Goal: Information Seeking & Learning: Compare options

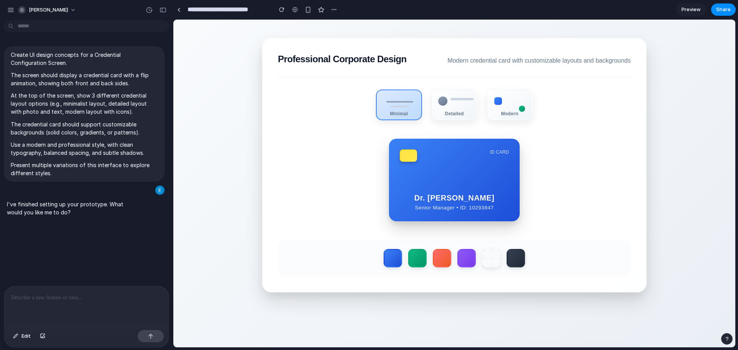
click at [555, 164] on div "ID CARD Dr. [PERSON_NAME] Senior Manager • ID: 10293847 CVV [CREDIT_CARD_DATA] …" at bounding box center [454, 180] width 353 height 83
click at [418, 254] on label at bounding box center [417, 258] width 20 height 20
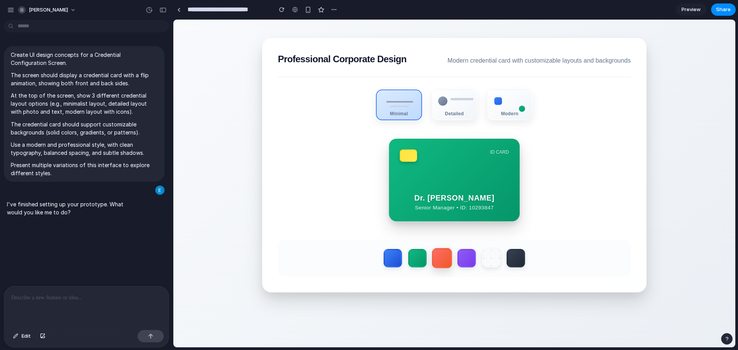
click at [448, 261] on label at bounding box center [442, 258] width 20 height 20
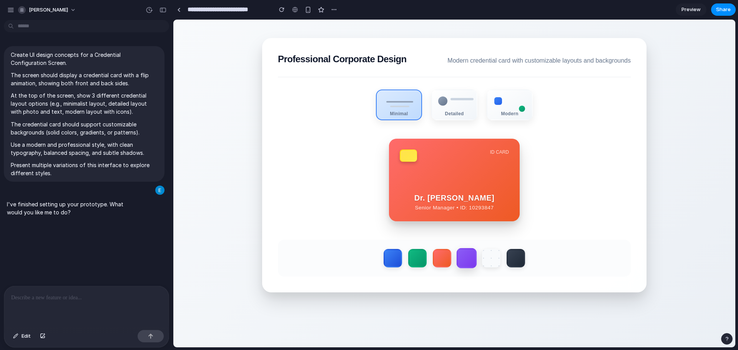
click at [466, 262] on label at bounding box center [466, 258] width 20 height 20
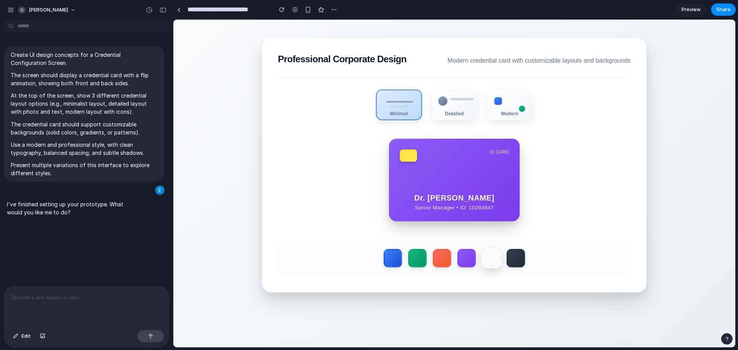
click at [488, 260] on label at bounding box center [491, 258] width 20 height 20
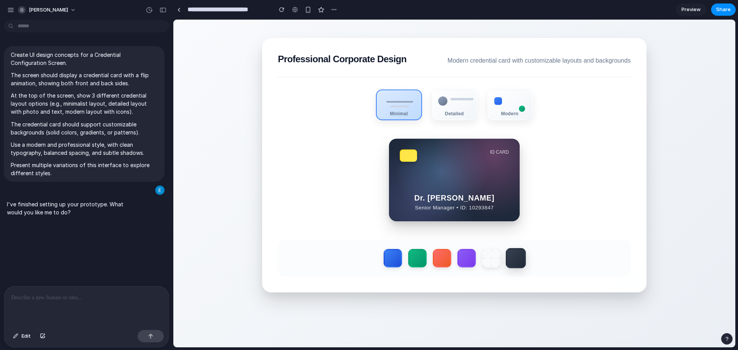
click at [515, 260] on label at bounding box center [516, 258] width 20 height 20
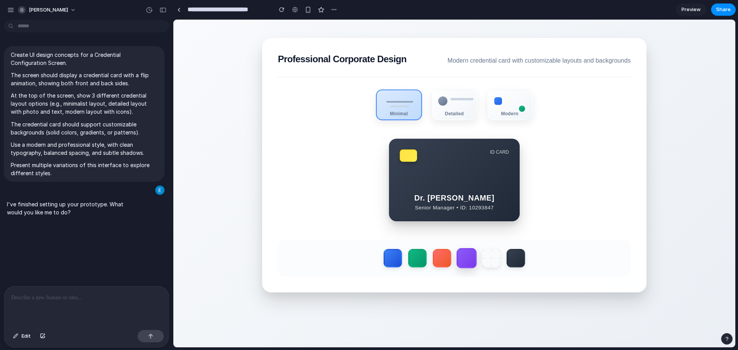
click at [460, 261] on label at bounding box center [466, 258] width 20 height 20
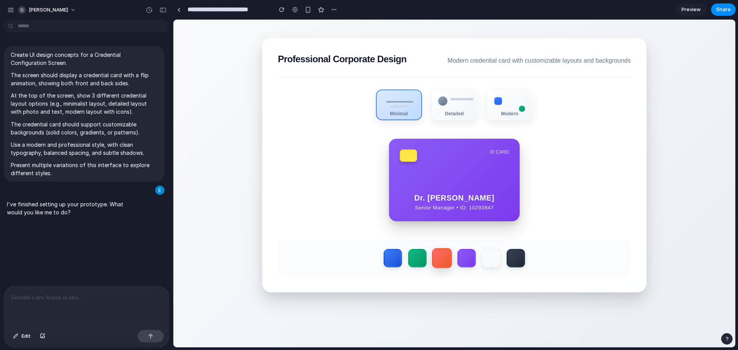
click at [444, 264] on label at bounding box center [442, 258] width 20 height 20
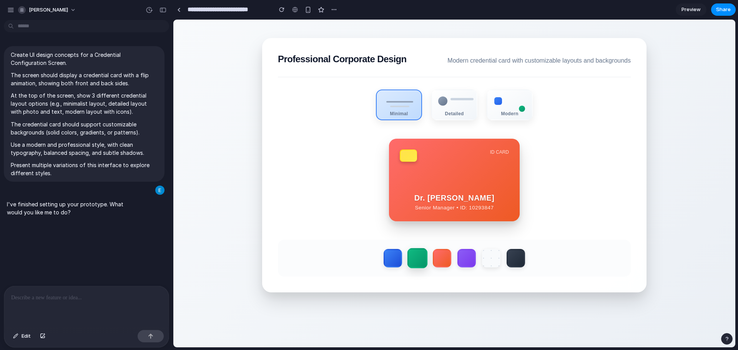
click at [422, 260] on label at bounding box center [417, 258] width 20 height 20
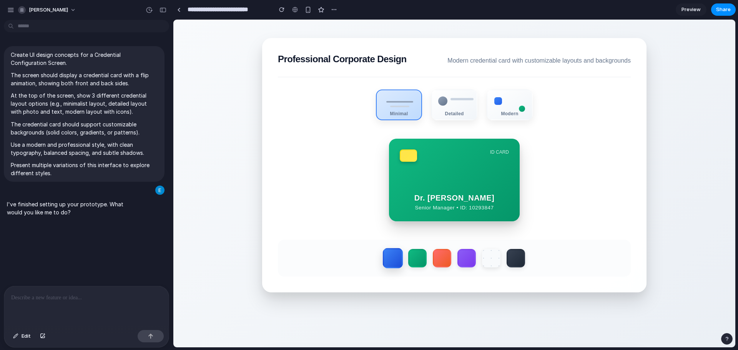
click at [393, 261] on label at bounding box center [393, 258] width 20 height 20
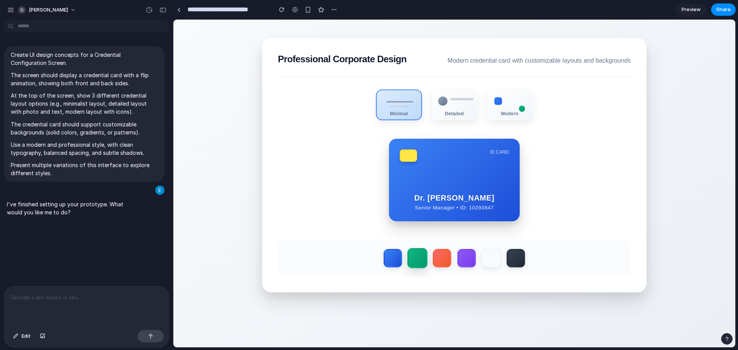
click at [408, 260] on label at bounding box center [417, 258] width 20 height 20
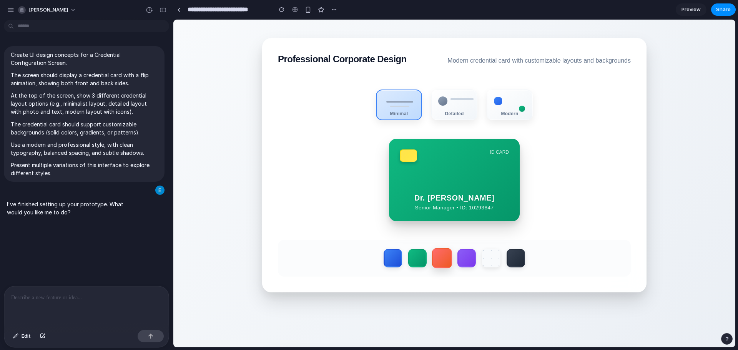
click at [432, 260] on label at bounding box center [442, 258] width 20 height 20
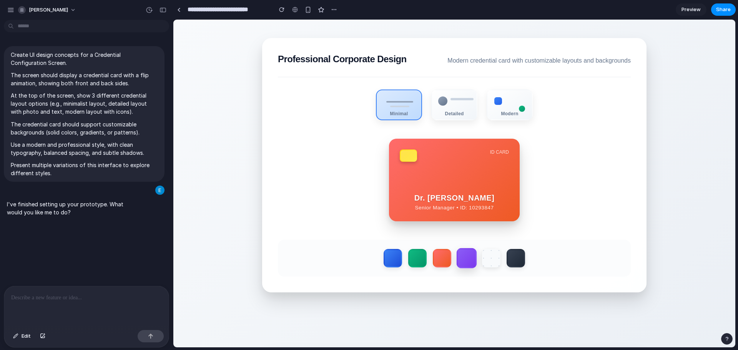
click at [464, 257] on label at bounding box center [466, 258] width 20 height 20
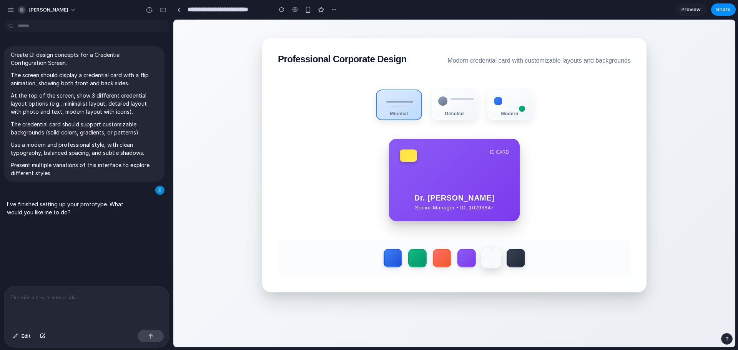
click at [489, 262] on label at bounding box center [491, 258] width 20 height 20
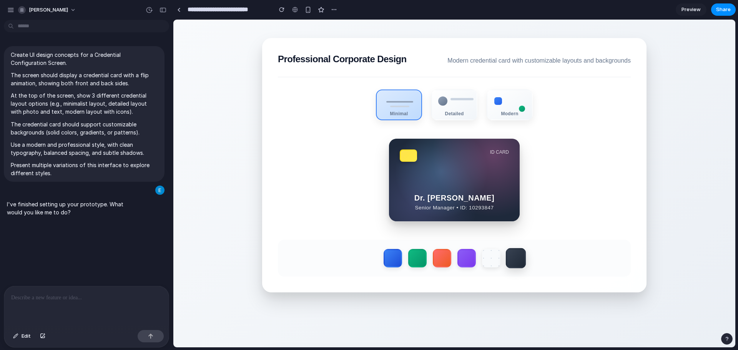
click at [513, 259] on label at bounding box center [516, 258] width 20 height 20
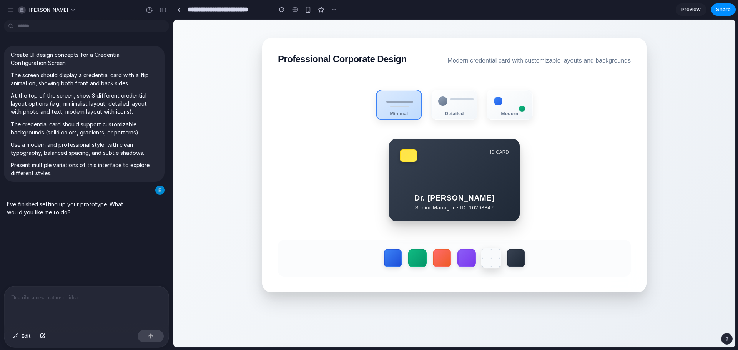
click at [483, 265] on label at bounding box center [491, 258] width 20 height 20
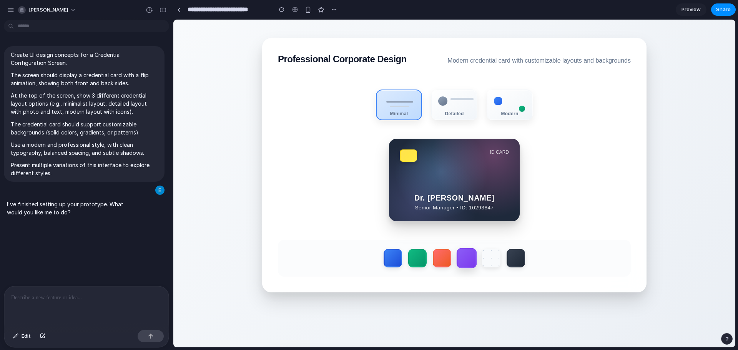
click at [464, 261] on label at bounding box center [466, 258] width 20 height 20
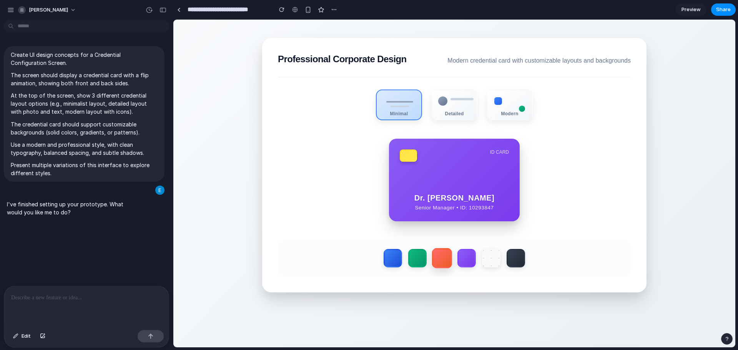
click at [432, 257] on label at bounding box center [442, 258] width 20 height 20
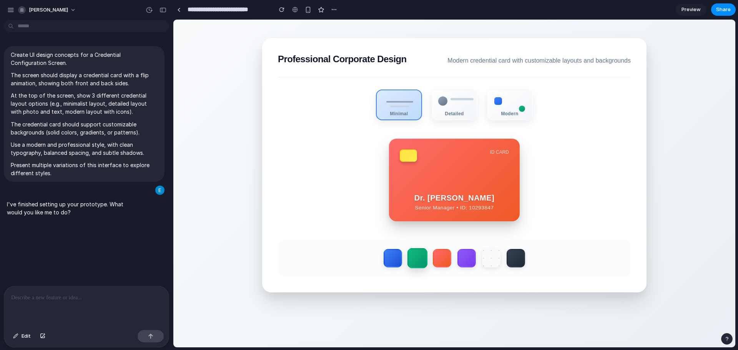
click at [414, 258] on label at bounding box center [417, 258] width 20 height 20
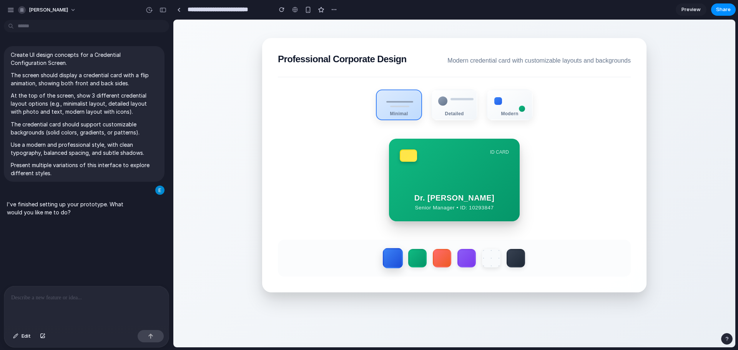
click at [387, 257] on label at bounding box center [393, 258] width 20 height 20
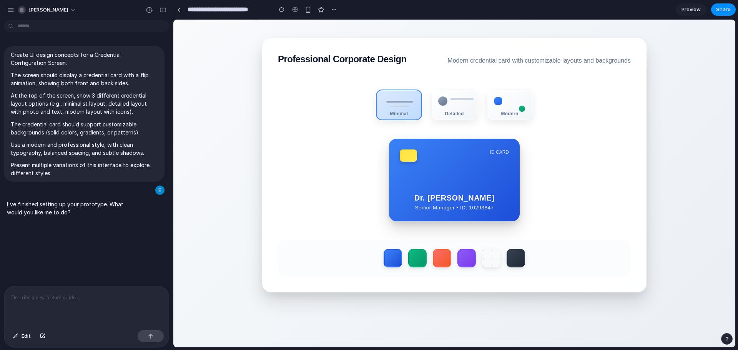
click at [404, 260] on div at bounding box center [454, 258] width 353 height 37
click at [414, 265] on label at bounding box center [417, 258] width 20 height 20
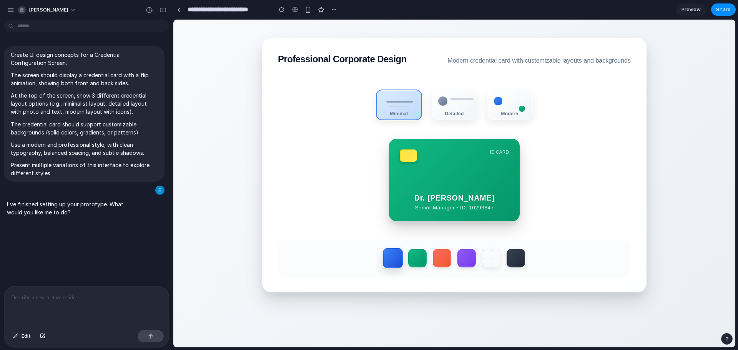
click at [390, 265] on label at bounding box center [393, 258] width 20 height 20
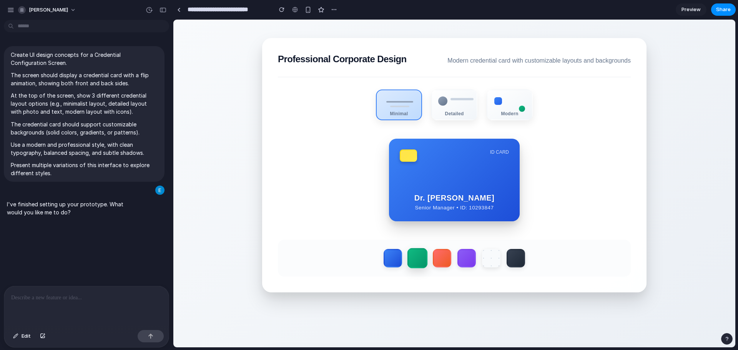
click at [414, 264] on label at bounding box center [417, 258] width 20 height 20
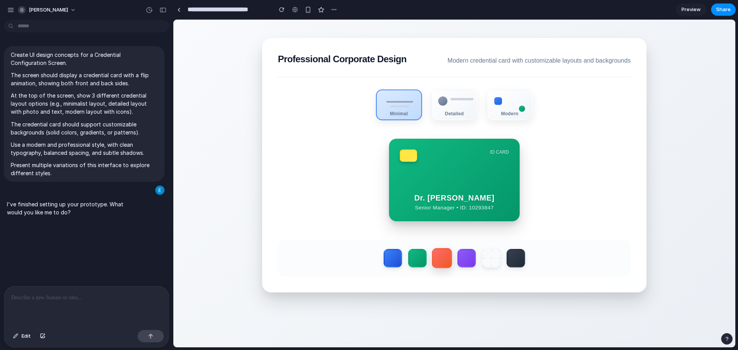
click at [441, 265] on label at bounding box center [442, 258] width 20 height 20
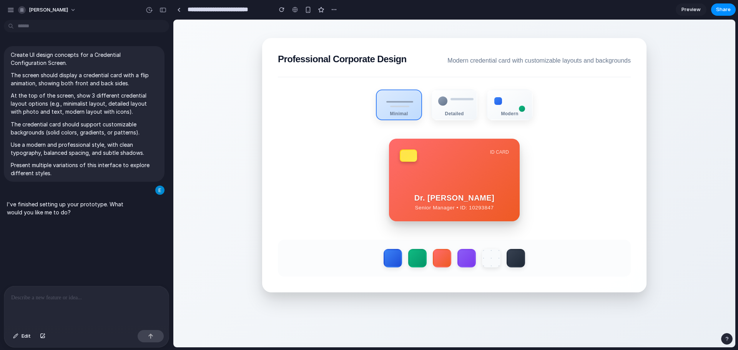
click at [482, 287] on section "Professional Corporate Design Modern credential card with customizable layouts …" at bounding box center [454, 165] width 384 height 254
click at [466, 268] on label at bounding box center [466, 258] width 20 height 20
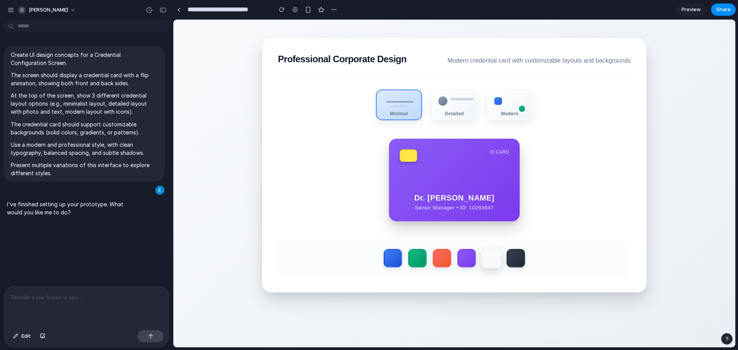
click at [491, 267] on label at bounding box center [491, 258] width 20 height 20
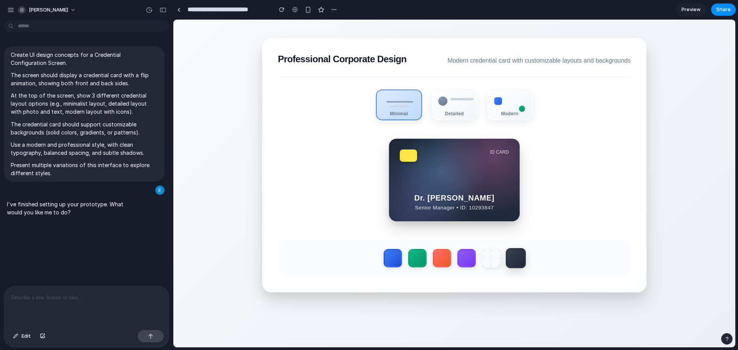
click at [520, 262] on label at bounding box center [516, 258] width 20 height 20
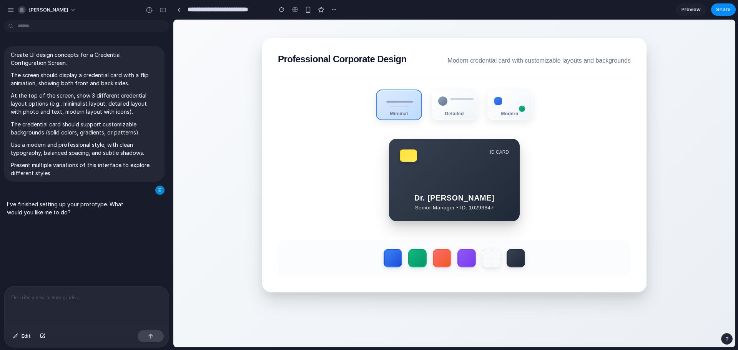
click at [520, 284] on section "Professional Corporate Design Modern credential card with customizable layouts …" at bounding box center [454, 165] width 384 height 254
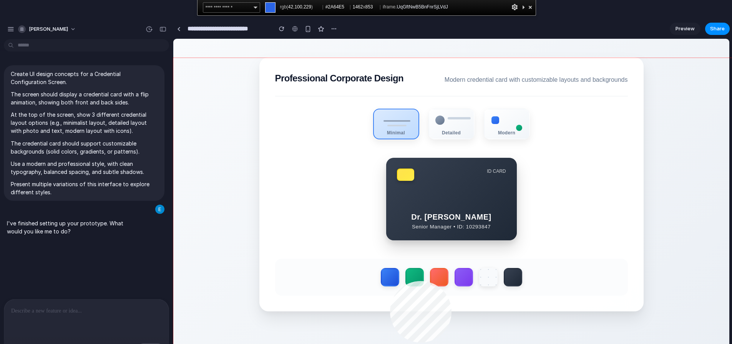
click at [390, 281] on div at bounding box center [454, 222] width 562 height 328
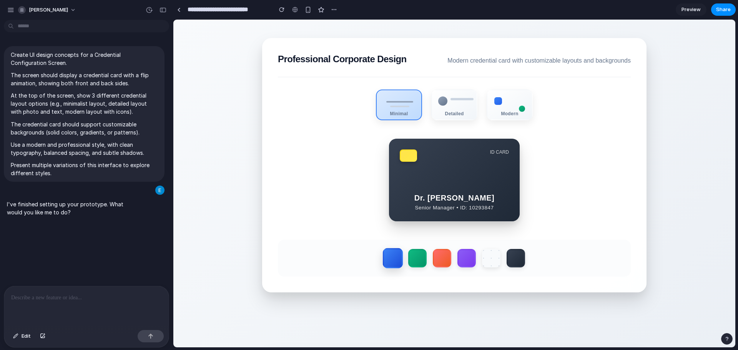
click at [389, 259] on label at bounding box center [393, 258] width 20 height 20
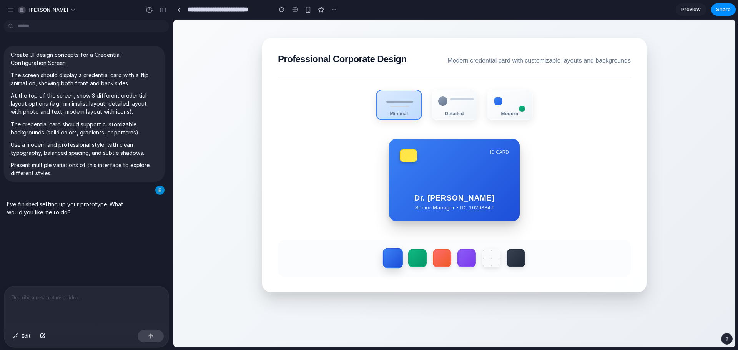
click at [389, 259] on label at bounding box center [393, 258] width 20 height 20
click at [353, 251] on div at bounding box center [454, 258] width 353 height 37
click at [401, 233] on section "Professional Corporate Design Modern credential card with customizable layouts …" at bounding box center [454, 165] width 384 height 254
click at [396, 252] on label at bounding box center [393, 258] width 20 height 20
click at [412, 261] on label at bounding box center [417, 258] width 20 height 20
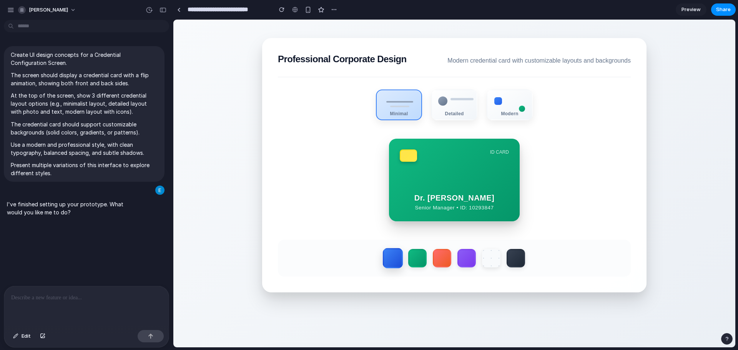
click at [393, 260] on label at bounding box center [393, 258] width 20 height 20
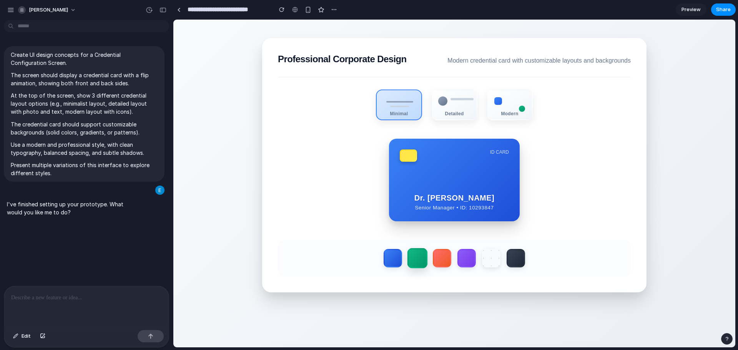
click at [416, 259] on label at bounding box center [417, 258] width 20 height 20
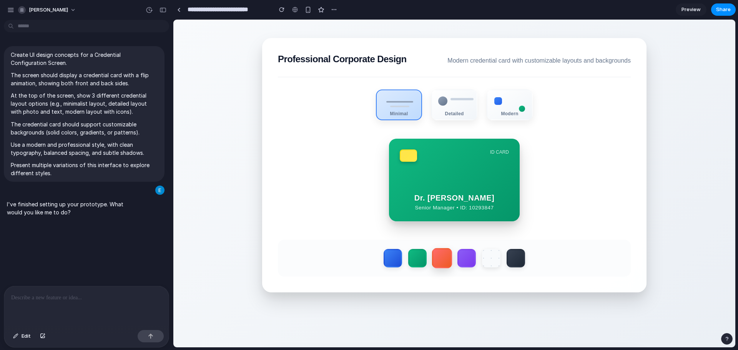
click at [438, 259] on label at bounding box center [442, 258] width 20 height 20
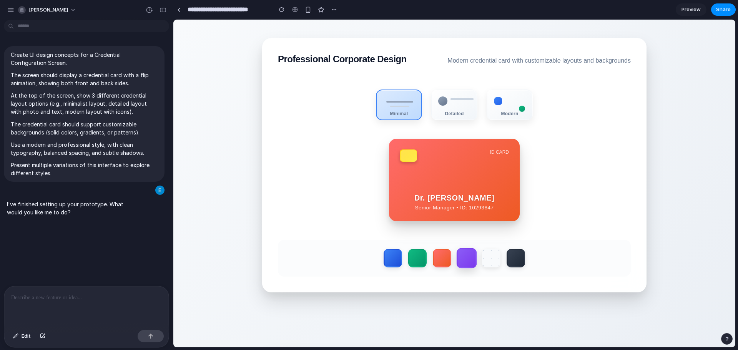
click at [463, 258] on label at bounding box center [466, 258] width 20 height 20
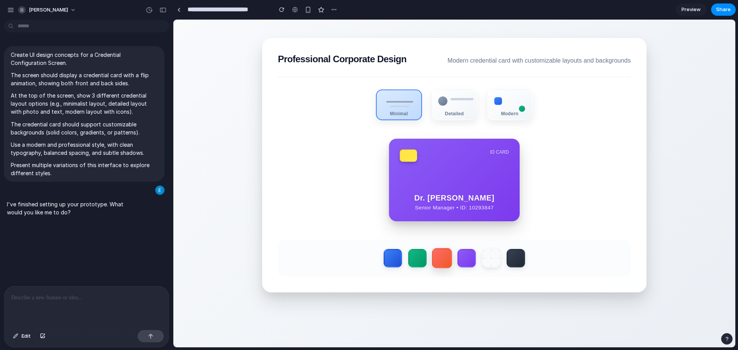
click at [443, 258] on label at bounding box center [442, 258] width 20 height 20
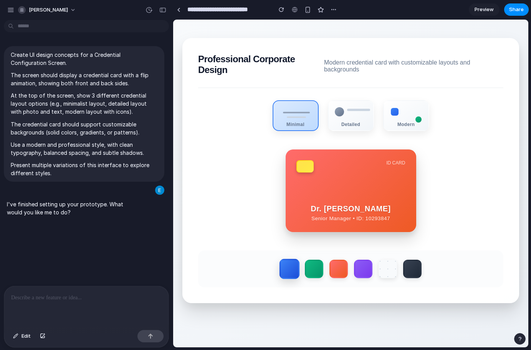
click at [288, 273] on label at bounding box center [289, 269] width 20 height 20
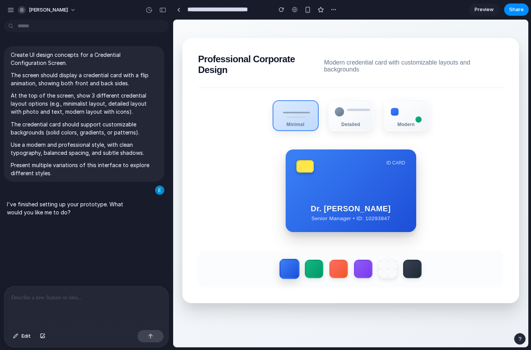
click at [279, 273] on label at bounding box center [289, 269] width 20 height 20
click at [312, 274] on label at bounding box center [314, 269] width 20 height 20
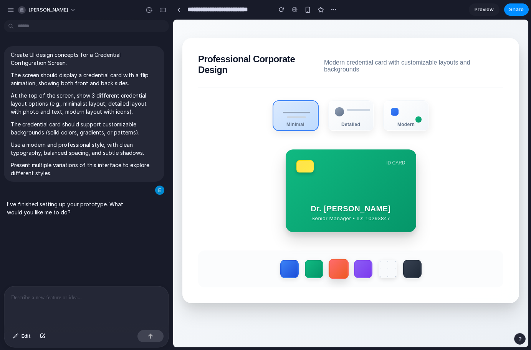
click at [334, 271] on label at bounding box center [338, 269] width 20 height 20
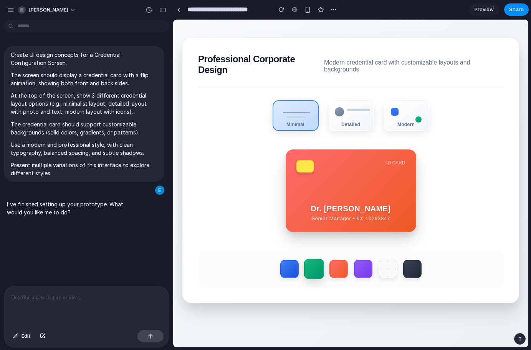
click at [311, 271] on label at bounding box center [314, 269] width 20 height 20
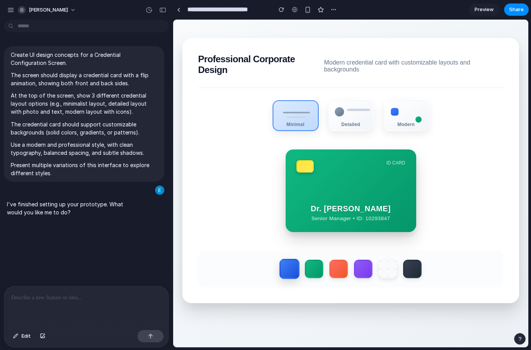
click at [290, 266] on label at bounding box center [289, 269] width 20 height 20
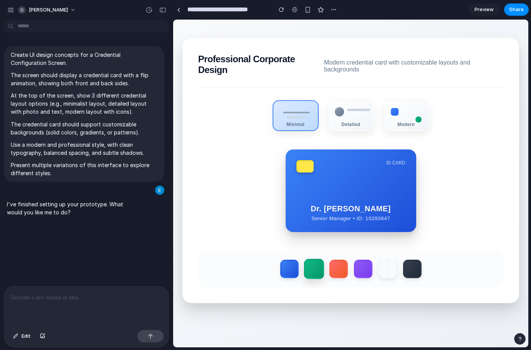
click at [310, 274] on label at bounding box center [314, 269] width 20 height 20
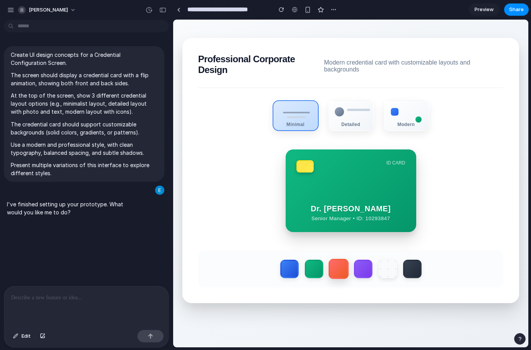
click at [332, 274] on label at bounding box center [338, 269] width 20 height 20
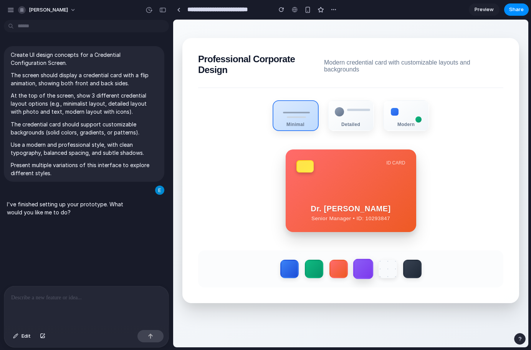
click at [366, 272] on label at bounding box center [363, 269] width 20 height 20
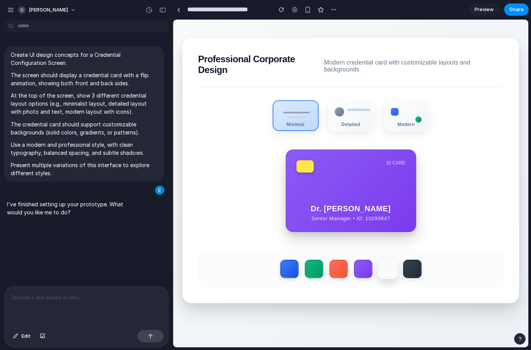
click at [385, 274] on label at bounding box center [388, 269] width 20 height 20
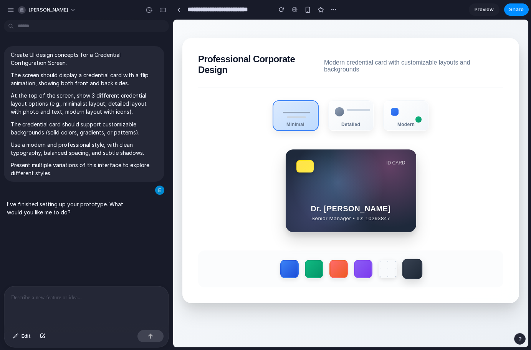
click at [417, 273] on label at bounding box center [412, 269] width 20 height 20
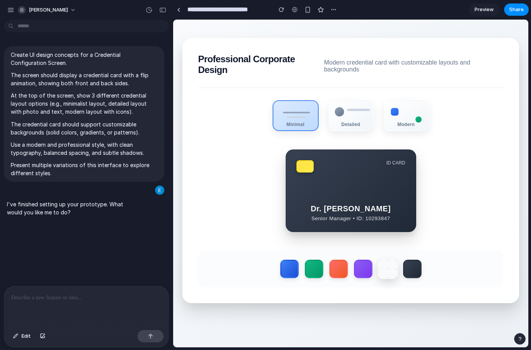
click at [388, 274] on label at bounding box center [388, 269] width 20 height 20
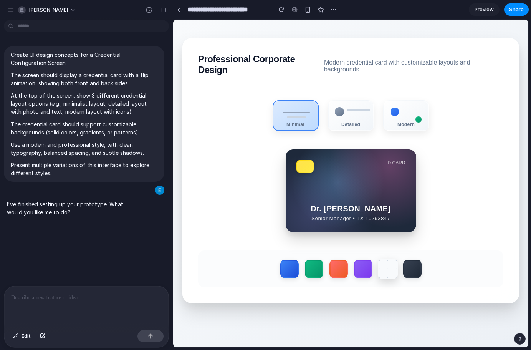
click at [378, 275] on label at bounding box center [388, 269] width 20 height 20
click at [364, 275] on label at bounding box center [363, 269] width 20 height 20
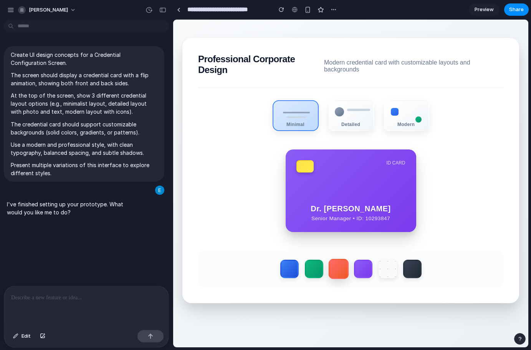
click at [340, 275] on label at bounding box center [338, 269] width 20 height 20
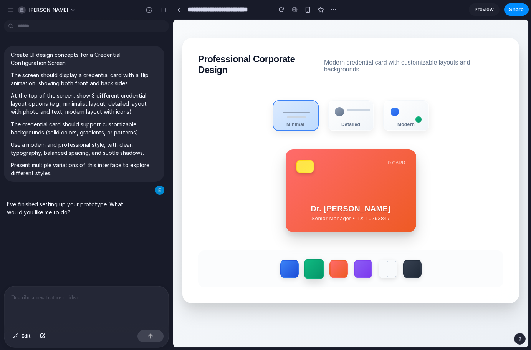
click at [310, 274] on label at bounding box center [314, 269] width 20 height 20
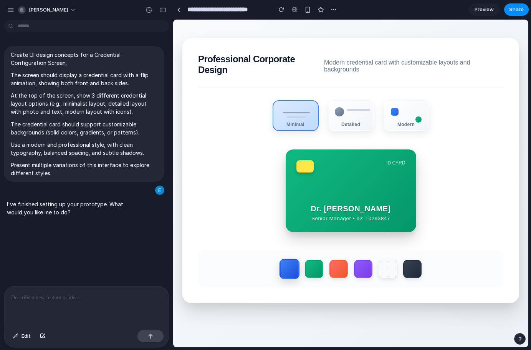
click at [293, 275] on label at bounding box center [289, 269] width 20 height 20
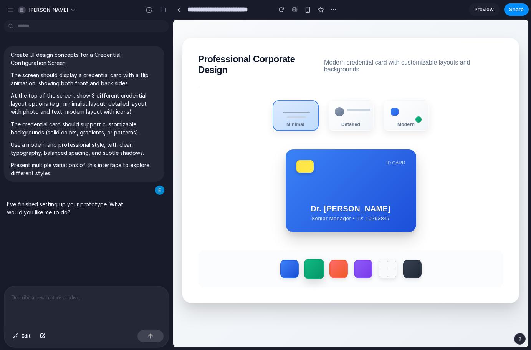
click at [314, 273] on label at bounding box center [314, 269] width 20 height 20
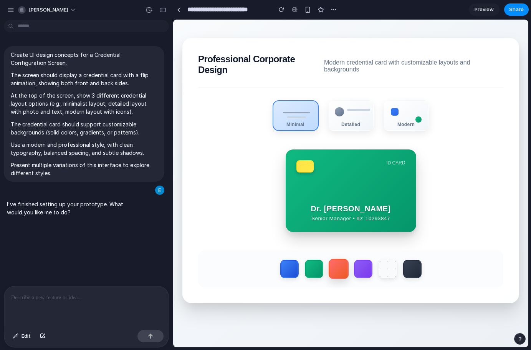
click at [339, 273] on label at bounding box center [338, 269] width 20 height 20
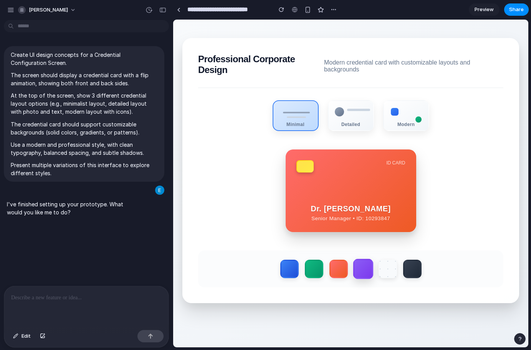
click at [354, 271] on label at bounding box center [363, 269] width 20 height 20
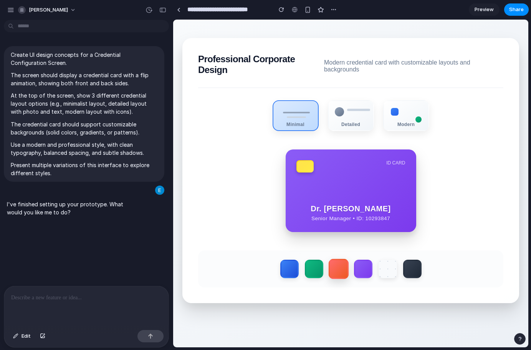
click at [336, 274] on label at bounding box center [338, 269] width 20 height 20
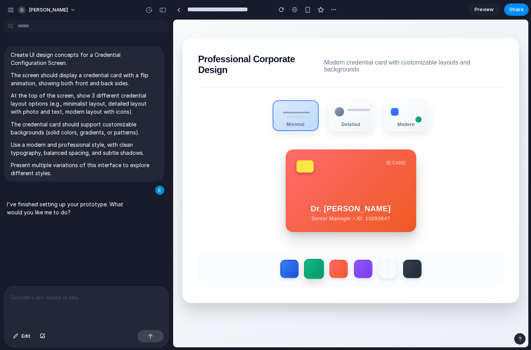
click at [311, 273] on label at bounding box center [314, 269] width 20 height 20
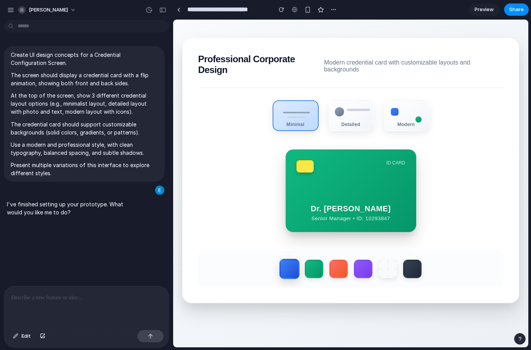
click at [287, 274] on label at bounding box center [289, 269] width 20 height 20
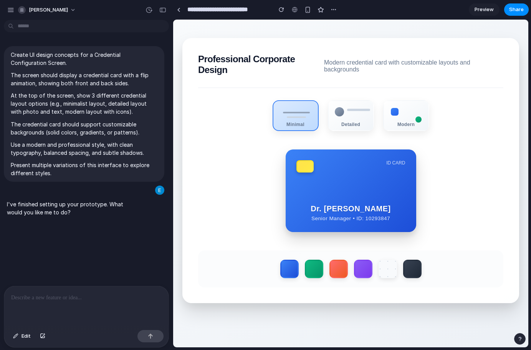
click at [388, 221] on small "Senior Manager • ID: 10293847" at bounding box center [351, 218] width 109 height 6
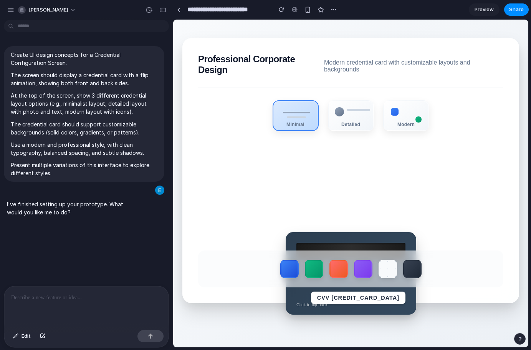
click at [347, 235] on div "CVV [CREDIT_CARD_DATA] Click to flip back" at bounding box center [351, 273] width 131 height 83
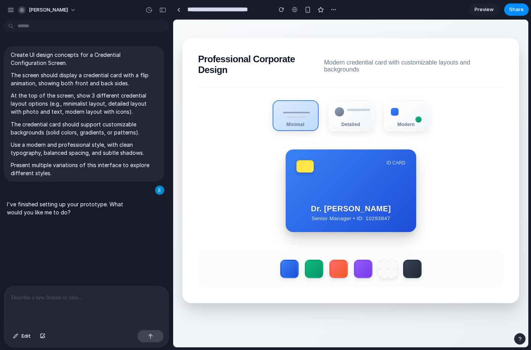
click at [387, 215] on div "Dr. [PERSON_NAME] Senior Manager • ID: 10293847" at bounding box center [351, 212] width 109 height 17
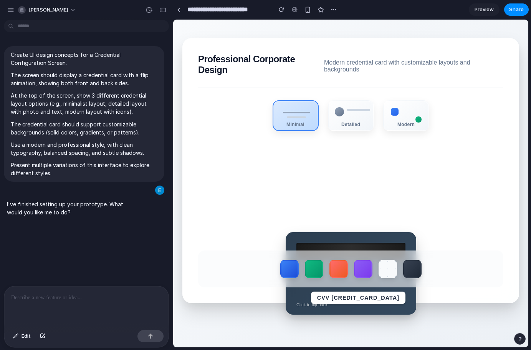
click at [359, 243] on div "CVV [CREDIT_CARD_DATA] Click to flip back" at bounding box center [351, 273] width 131 height 83
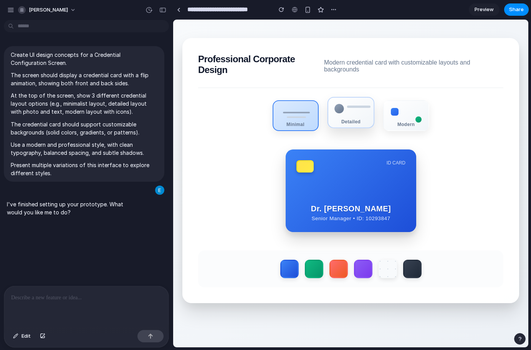
click at [348, 116] on div "Detailed" at bounding box center [350, 112] width 47 height 31
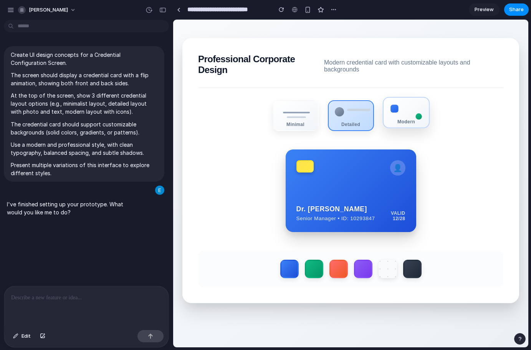
click at [396, 123] on div "Modern" at bounding box center [405, 121] width 45 height 5
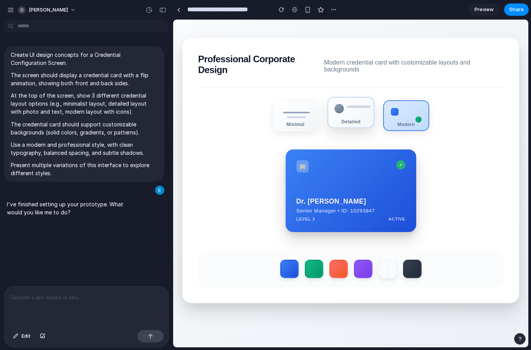
click at [356, 121] on div "Detailed" at bounding box center [350, 112] width 47 height 31
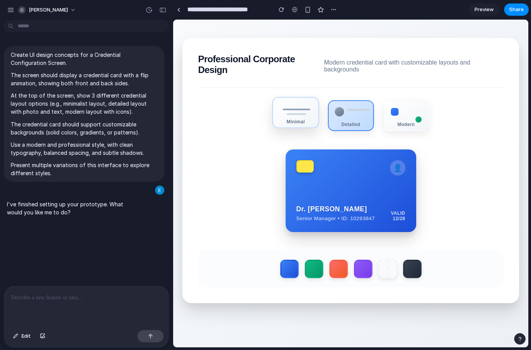
click at [302, 124] on div "Minimal" at bounding box center [295, 121] width 45 height 5
